Goal: Browse casually: Explore the website without a specific task or goal

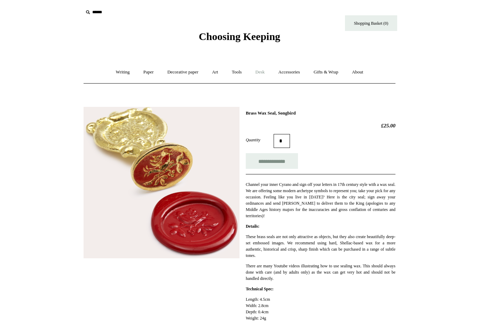
click at [262, 70] on link "Desk +" at bounding box center [260, 72] width 22 height 18
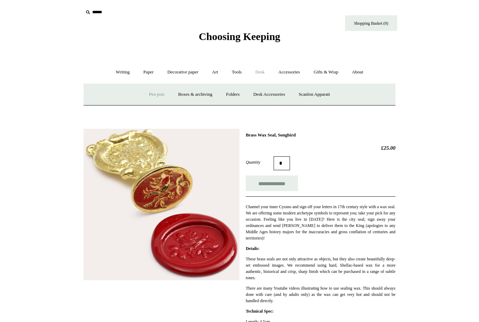
click at [153, 95] on link "Pen pots" at bounding box center [157, 94] width 28 height 18
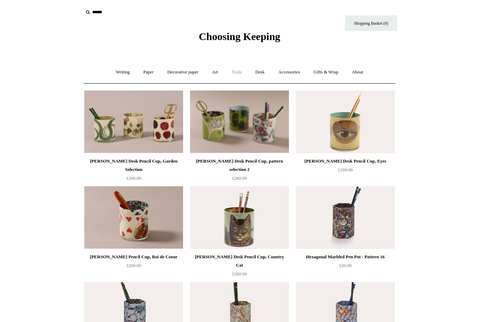
click at [238, 71] on link "Tools +" at bounding box center [237, 72] width 23 height 18
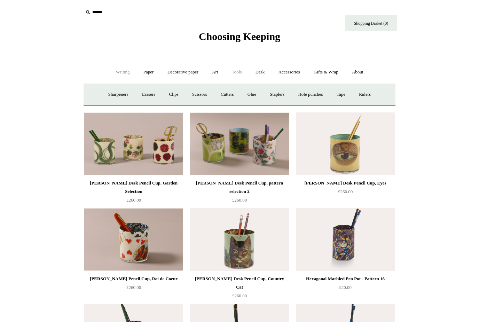
click at [121, 70] on link "Writing +" at bounding box center [123, 72] width 26 height 18
click at [159, 91] on link "Fountain pens +" at bounding box center [154, 94] width 38 height 18
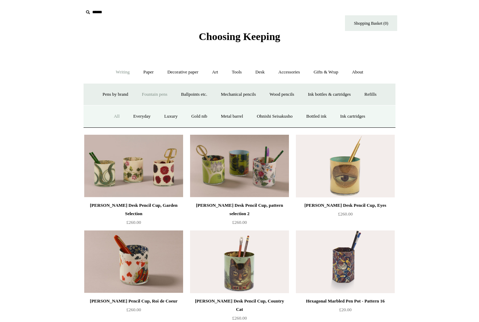
click at [111, 113] on link "All" at bounding box center [117, 116] width 18 height 18
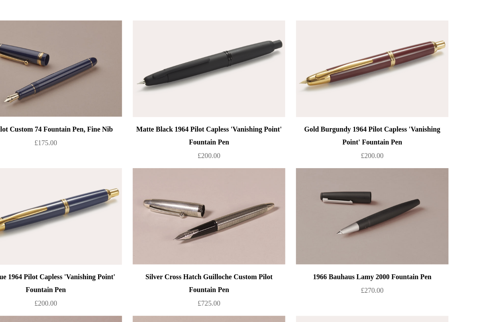
scroll to position [746, 0]
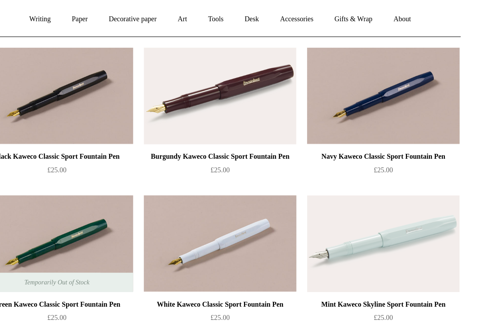
scroll to position [0, 0]
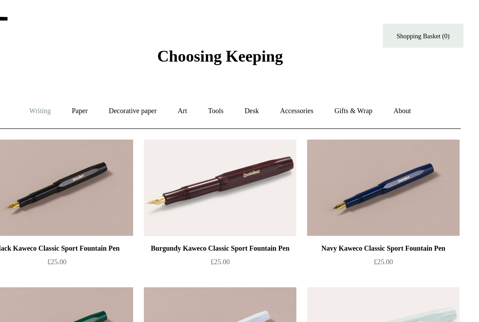
click at [110, 76] on link "Writing +" at bounding box center [123, 72] width 26 height 18
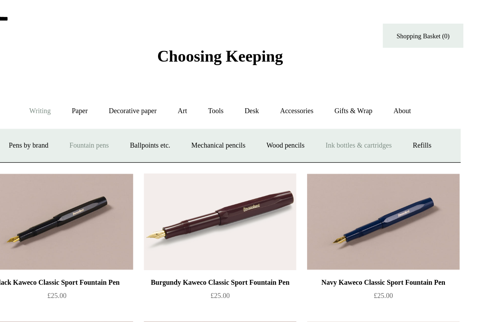
click at [301, 89] on link "Ink bottles & cartridges +" at bounding box center [328, 94] width 55 height 18
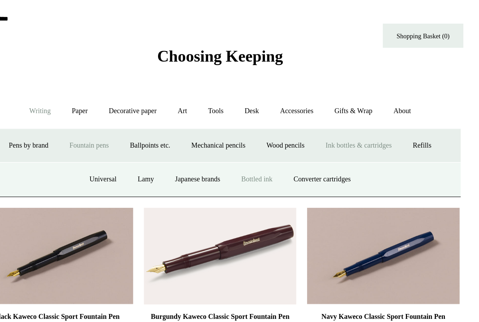
click at [247, 111] on link "Bottled ink" at bounding box center [263, 116] width 33 height 18
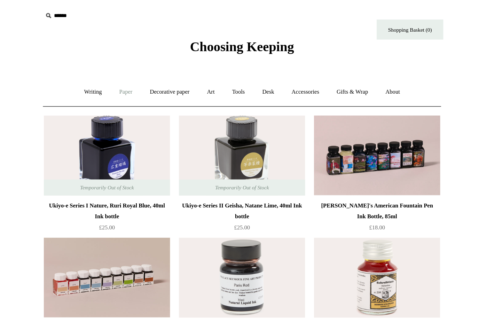
click at [137, 70] on link "Paper +" at bounding box center [148, 72] width 23 height 18
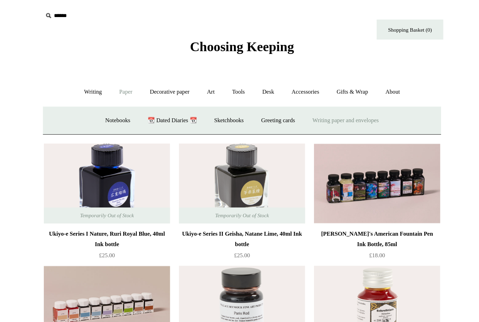
click at [289, 88] on link "Writing paper and envelopes +" at bounding box center [321, 94] width 64 height 18
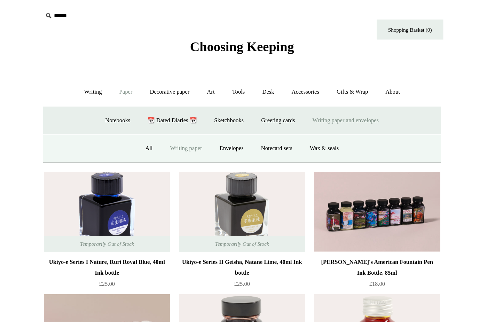
click at [177, 115] on link "Writing paper" at bounding box center [196, 116] width 38 height 18
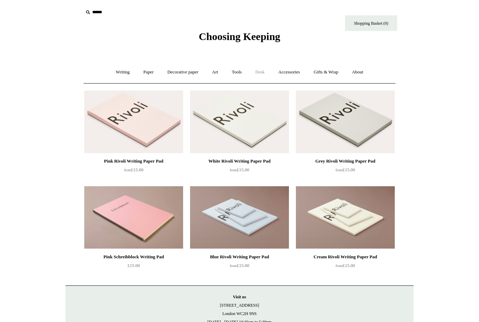
click at [263, 68] on link "Desk +" at bounding box center [260, 72] width 22 height 18
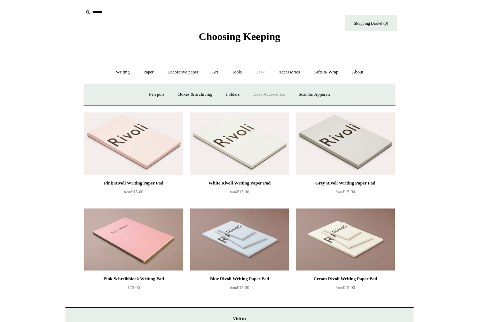
click at [276, 91] on link "Desk Accessories" at bounding box center [269, 94] width 44 height 18
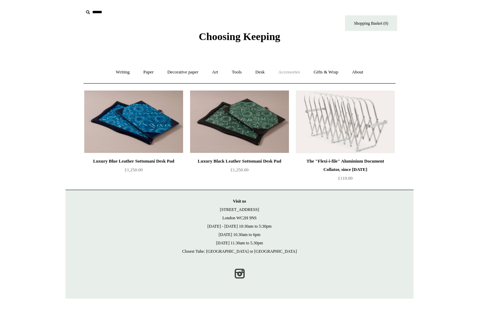
click at [299, 71] on link "Accessories +" at bounding box center [289, 72] width 34 height 18
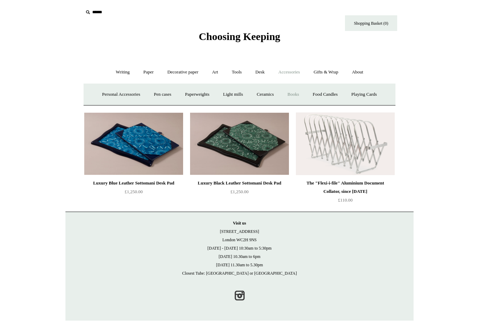
click at [303, 90] on link "Books" at bounding box center [293, 94] width 24 height 18
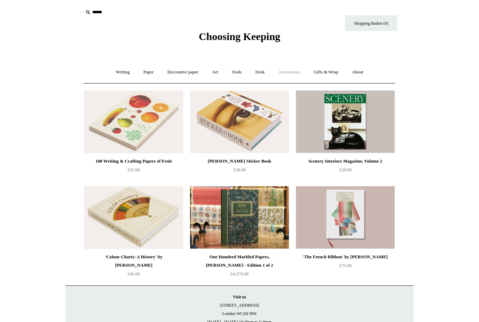
click at [300, 70] on link "Accessories +" at bounding box center [289, 72] width 34 height 18
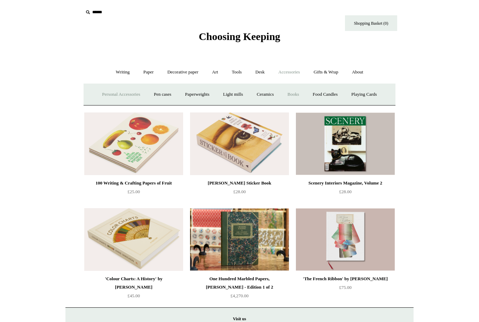
click at [132, 93] on link "Personal Accessories +" at bounding box center [121, 94] width 50 height 18
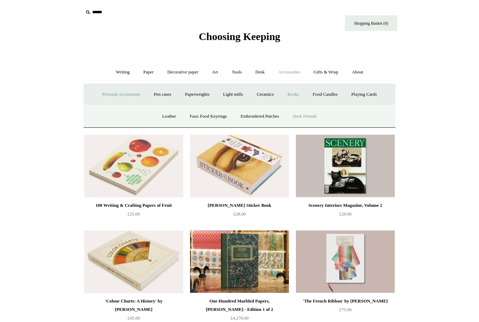
click at [311, 112] on link "Desk Friends" at bounding box center [304, 116] width 37 height 18
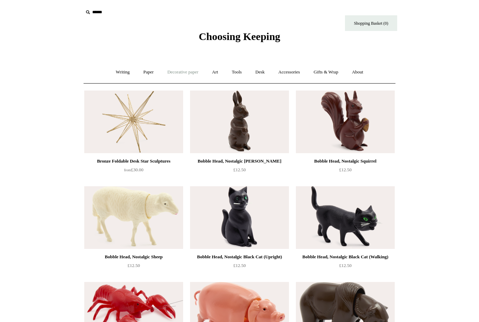
click at [195, 70] on link "Decorative paper +" at bounding box center [183, 72] width 44 height 18
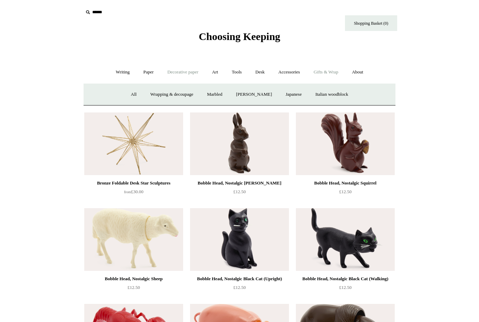
click at [334, 69] on link "Gifts & Wrap +" at bounding box center [325, 72] width 37 height 18
click at [318, 90] on link "Stickers" at bounding box center [312, 94] width 27 height 18
